Goal: Task Accomplishment & Management: Complete application form

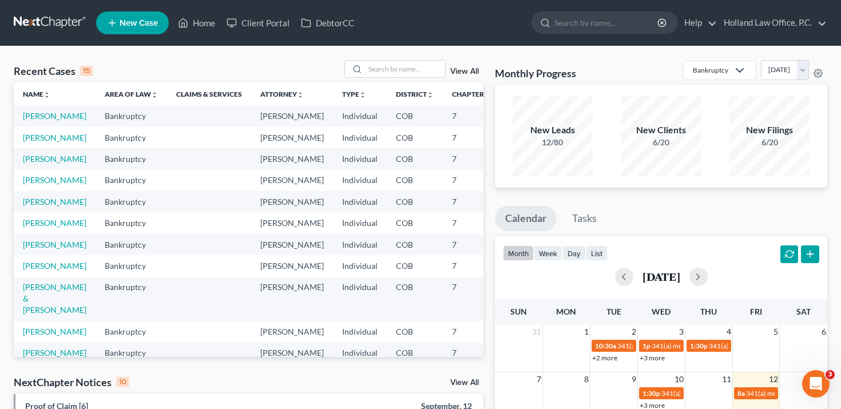
scroll to position [3, 0]
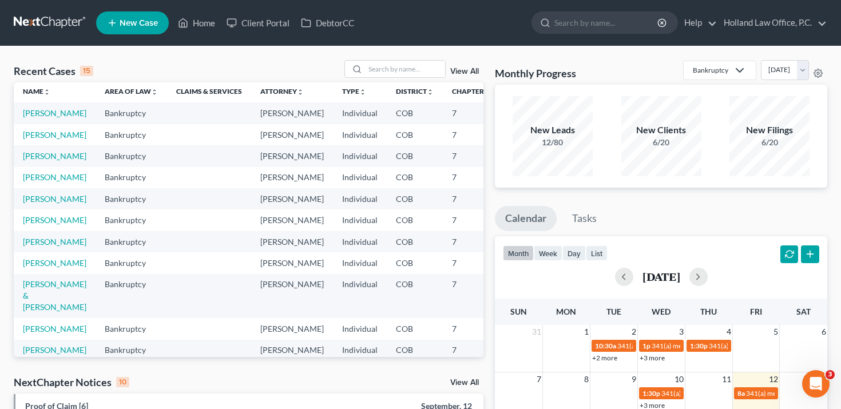
click at [468, 70] on link "View All" at bounding box center [464, 72] width 29 height 8
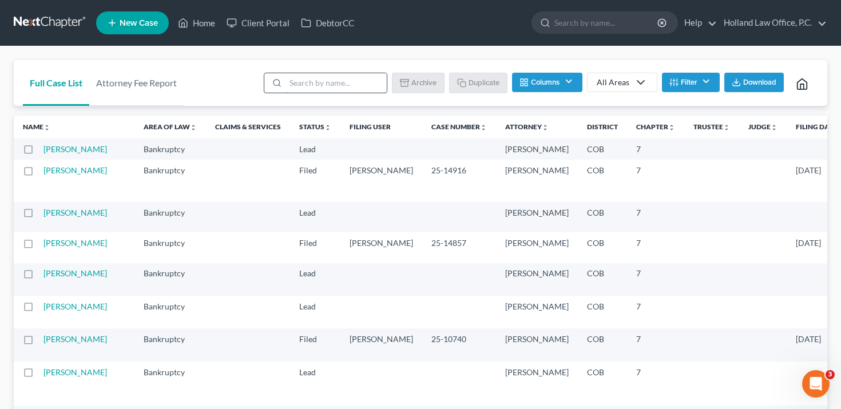
click at [311, 74] on input "search" at bounding box center [335, 82] width 101 height 19
type input "[PERSON_NAME]"
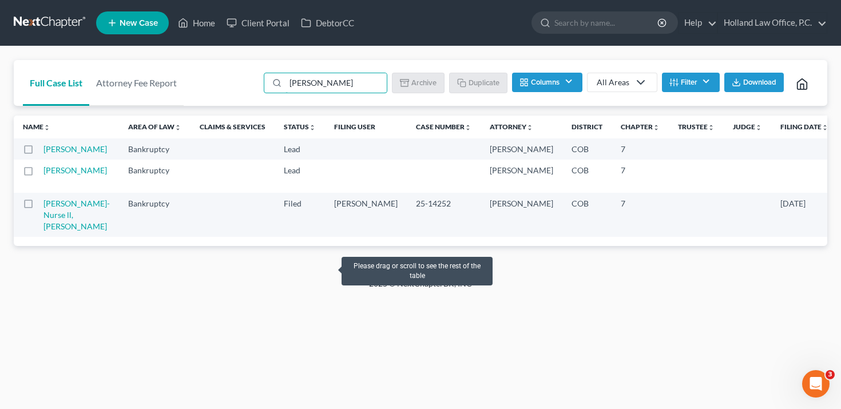
click at [39, 173] on label at bounding box center [39, 173] width 0 height 0
click at [43, 172] on input "checkbox" at bounding box center [46, 168] width 7 height 7
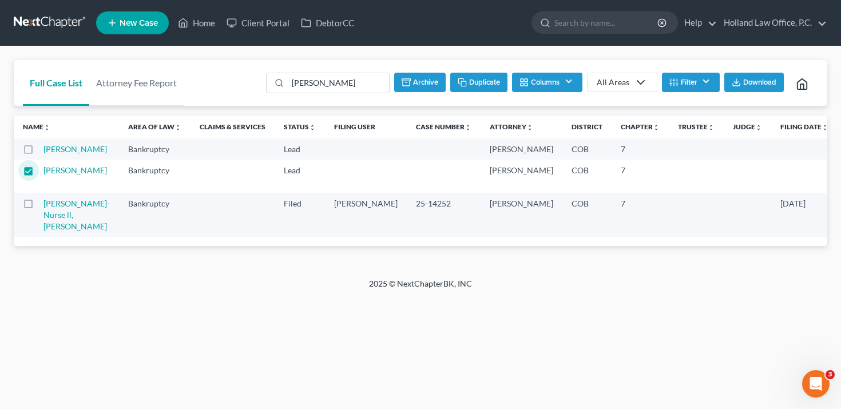
click at [488, 81] on button "Duplicate" at bounding box center [478, 82] width 57 height 19
click at [372, 85] on input "[PERSON_NAME]" at bounding box center [337, 82] width 101 height 19
checkbox input "false"
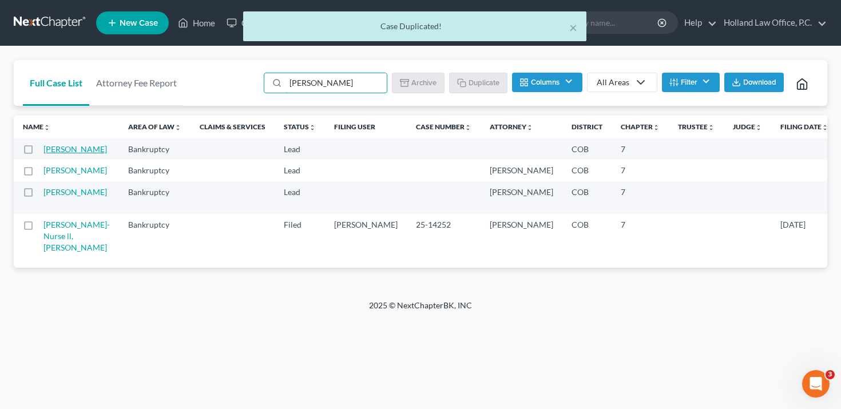
click at [68, 154] on link "[PERSON_NAME]" at bounding box center [75, 149] width 64 height 10
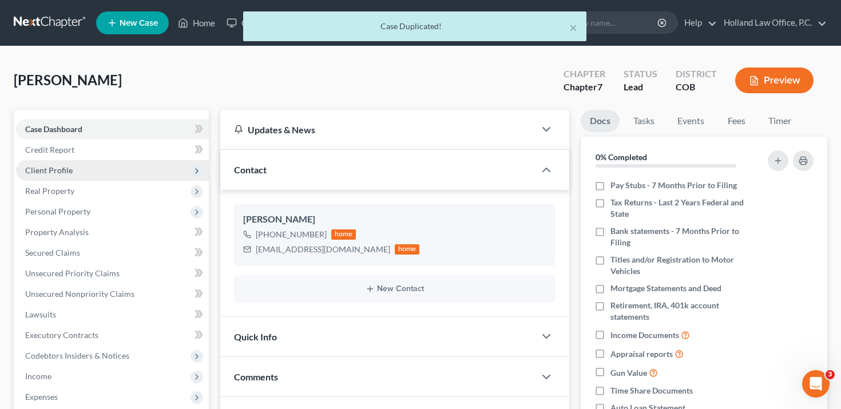
click at [94, 166] on span "Client Profile" at bounding box center [112, 170] width 193 height 21
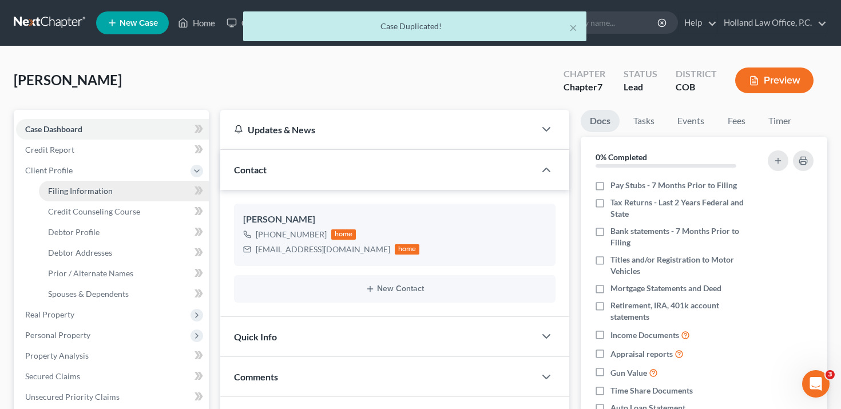
click at [94, 190] on span "Filing Information" at bounding box center [80, 191] width 65 height 10
select select "1"
select select "0"
select select "11"
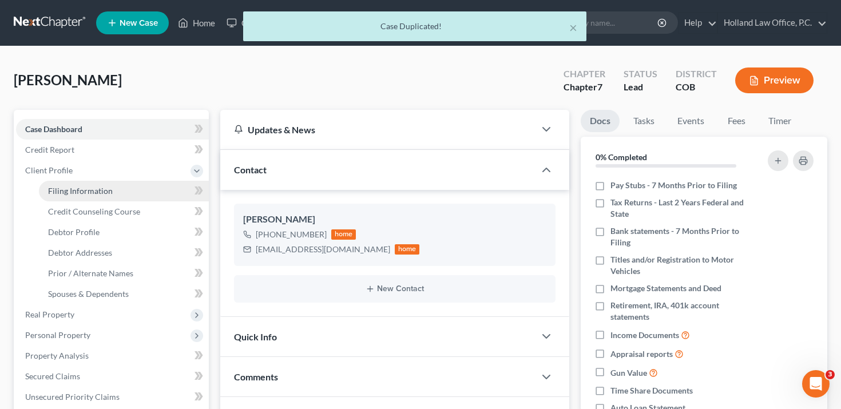
select select "0"
select select "5"
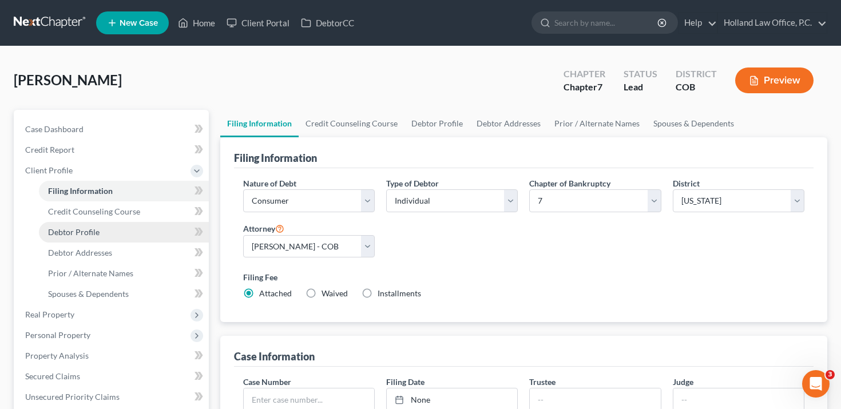
click at [117, 229] on link "Debtor Profile" at bounding box center [124, 232] width 170 height 21
select select "0"
select select "2"
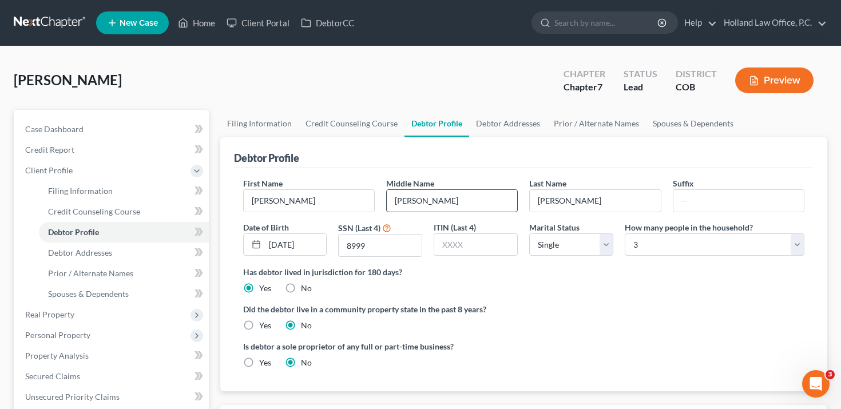
click at [474, 202] on input "[PERSON_NAME]" at bounding box center [452, 201] width 130 height 22
click at [347, 193] on input "[PERSON_NAME]" at bounding box center [309, 201] width 130 height 22
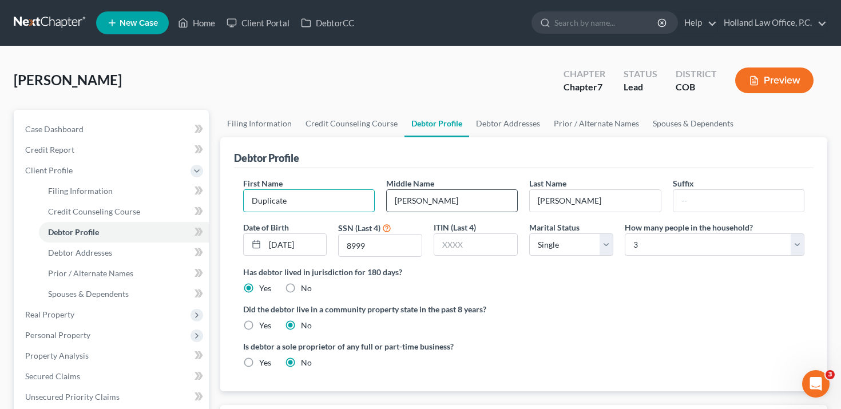
type input "Duplicate"
click at [470, 205] on input "[PERSON_NAME]" at bounding box center [452, 201] width 130 height 22
type input "Testing"
click at [507, 152] on div "Debtor Profile" at bounding box center [524, 152] width 580 height 31
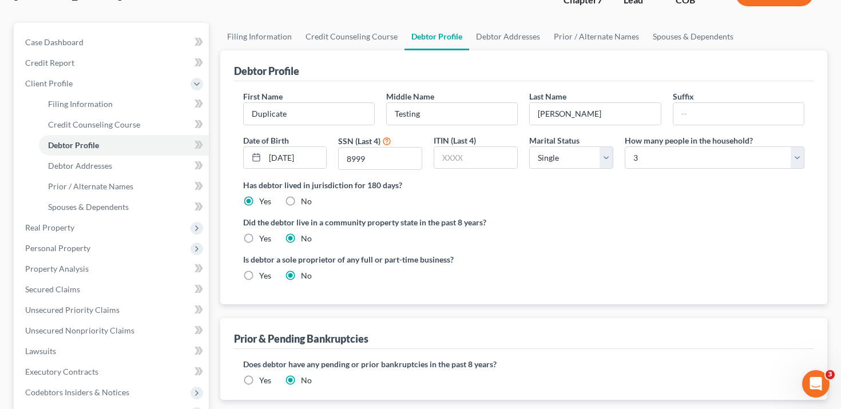
scroll to position [98, 0]
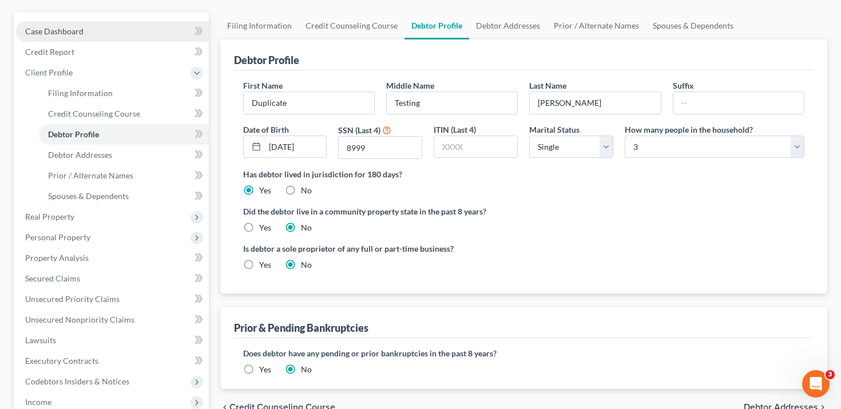
click at [130, 27] on link "Case Dashboard" at bounding box center [112, 31] width 193 height 21
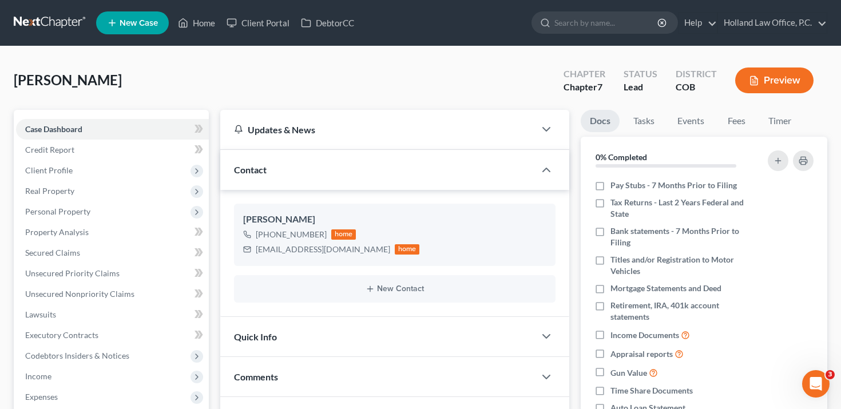
scroll to position [173, 0]
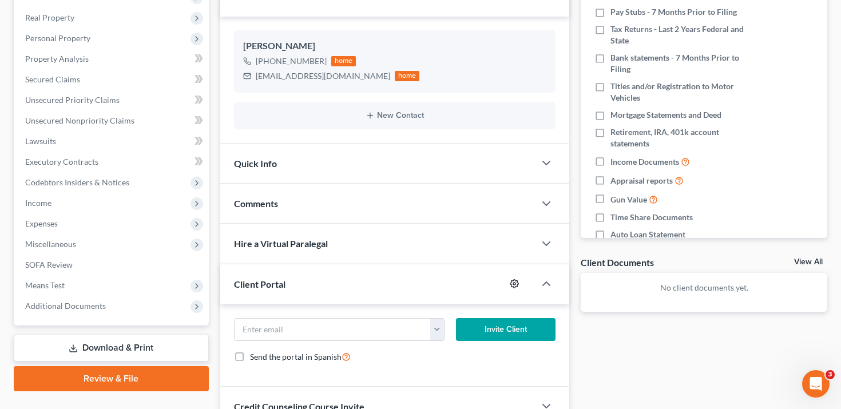
click at [512, 282] on icon "button" at bounding box center [514, 283] width 9 height 9
select select "2"
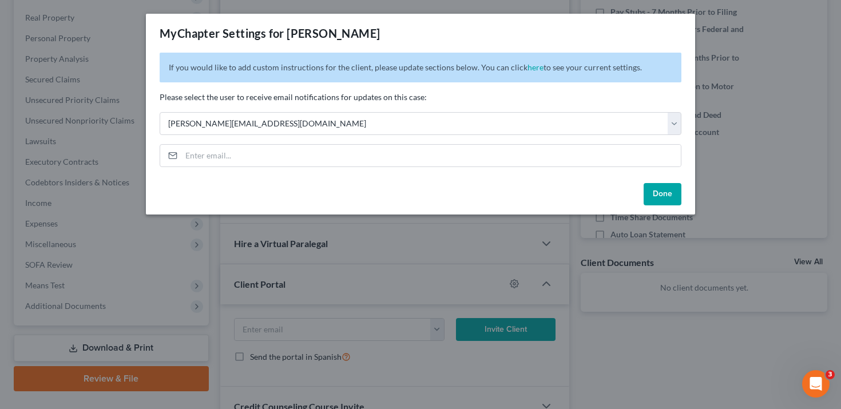
click at [661, 193] on button "Done" at bounding box center [663, 194] width 38 height 23
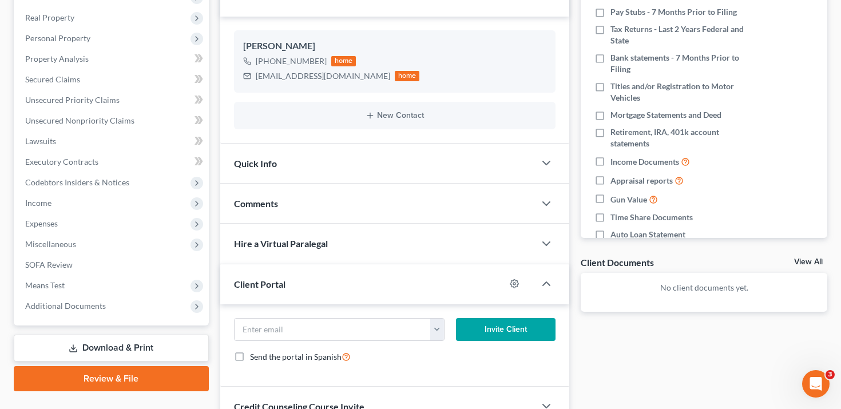
scroll to position [248, 0]
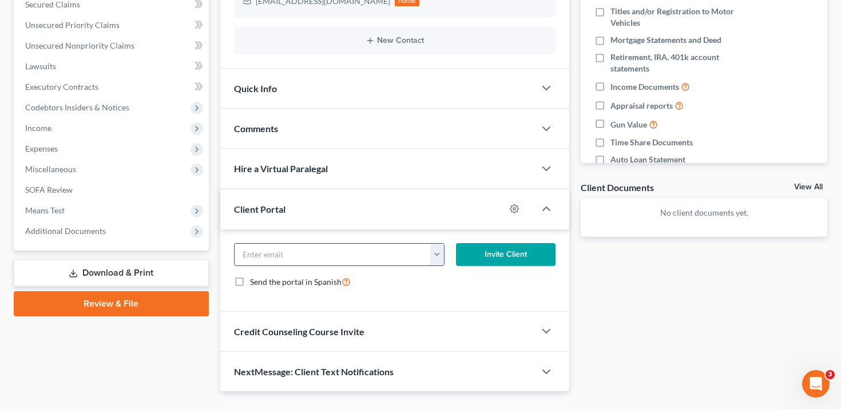
click at [428, 258] on input "email" at bounding box center [333, 255] width 196 height 22
click at [446, 256] on div "[EMAIL_ADDRESS][DOMAIN_NAME]" at bounding box center [339, 254] width 223 height 23
click at [442, 256] on button "button" at bounding box center [437, 255] width 14 height 22
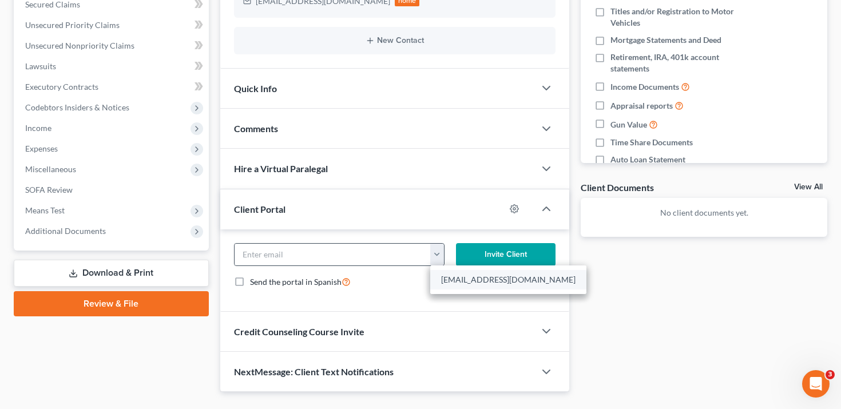
click at [449, 277] on link "[EMAIL_ADDRESS][DOMAIN_NAME]" at bounding box center [508, 279] width 156 height 19
type input "[EMAIL_ADDRESS][DOMAIN_NAME]"
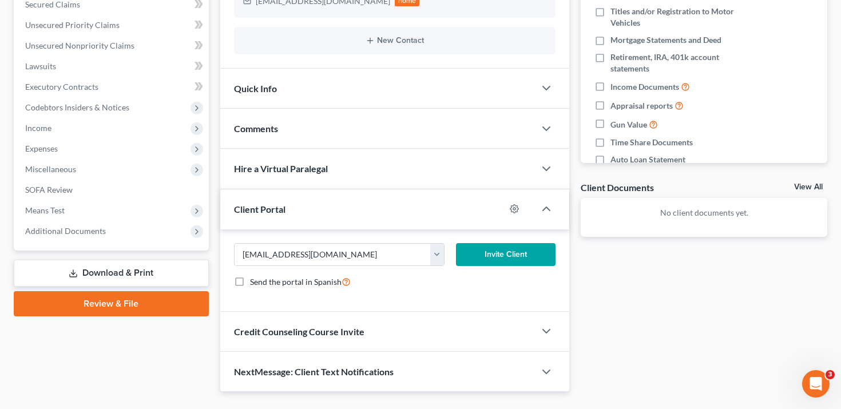
click at [442, 287] on div "Send the portal in Spanish" at bounding box center [395, 281] width 322 height 13
click at [485, 260] on button "Invite Client" at bounding box center [506, 254] width 100 height 23
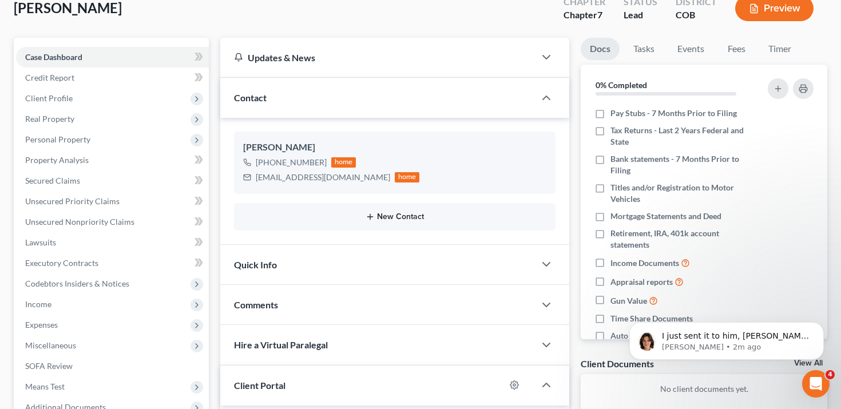
scroll to position [81, 0]
